Goal: Check status: Check status

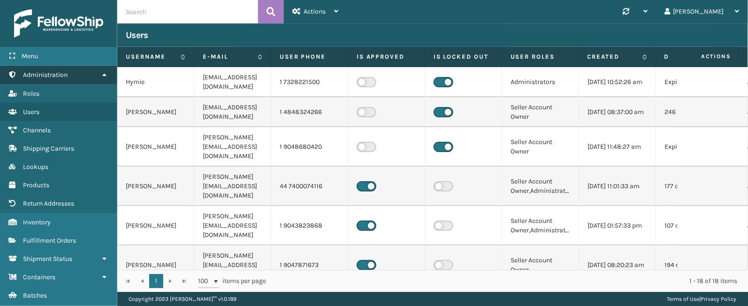
click at [107, 75] on icon at bounding box center [105, 74] width 8 height 7
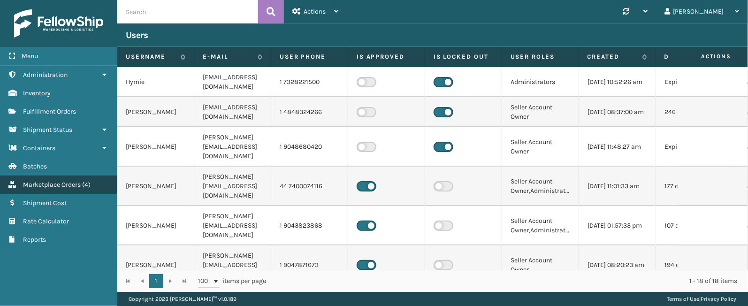
click at [72, 184] on span "Marketplace Orders" at bounding box center [52, 185] width 58 height 8
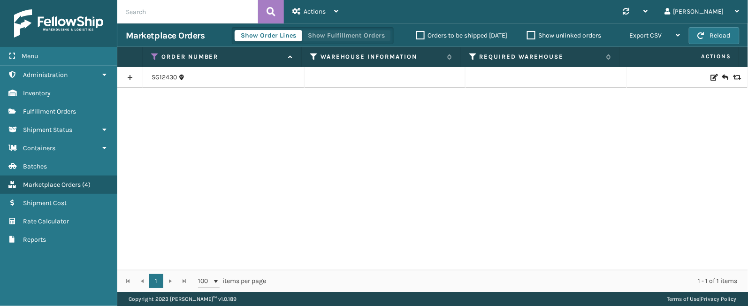
click at [344, 30] on button "Show Fulfillment Orders" at bounding box center [346, 35] width 89 height 11
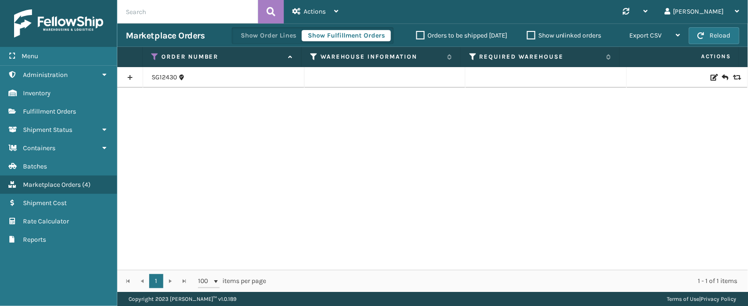
click at [156, 54] on icon at bounding box center [155, 57] width 8 height 8
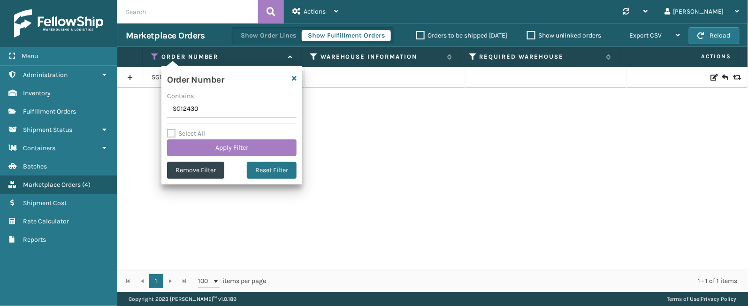
drag, startPoint x: 209, startPoint y: 109, endPoint x: 167, endPoint y: 110, distance: 41.8
click at [167, 110] on input "SG12430" at bounding box center [231, 109] width 129 height 17
type input "SS44679."
click at [214, 148] on button "Apply Filter" at bounding box center [231, 147] width 129 height 17
